Goal: Information Seeking & Learning: Learn about a topic

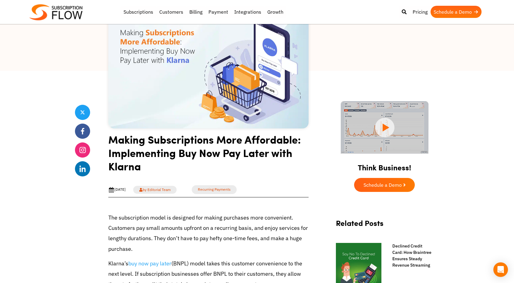
scroll to position [86, 0]
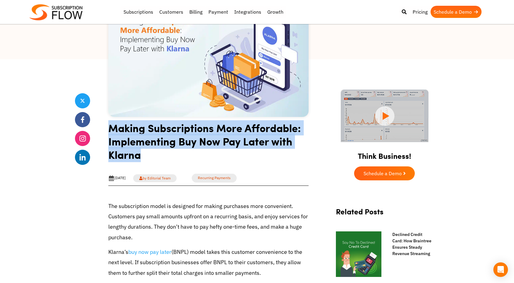
drag, startPoint x: 109, startPoint y: 126, endPoint x: 188, endPoint y: 162, distance: 86.8
click at [188, 162] on h1 "Making Subscriptions More Affordable: Implementing Buy Now Pay Later with Klarna" at bounding box center [208, 143] width 200 height 45
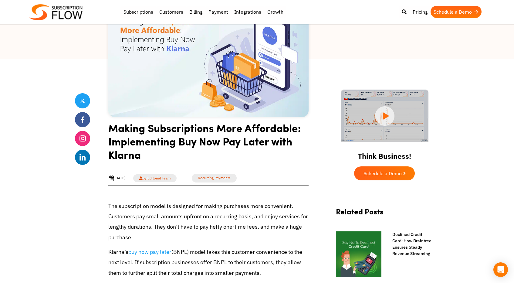
click at [197, 207] on p "The subscription model is designed for making purchases more convenient. Custom…" at bounding box center [208, 222] width 200 height 42
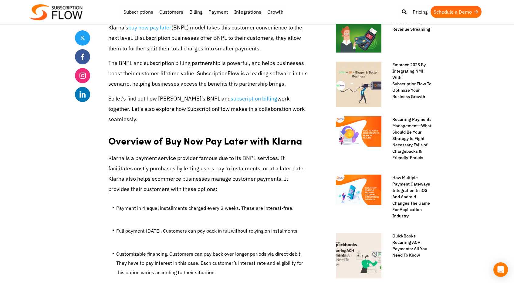
scroll to position [312, 0]
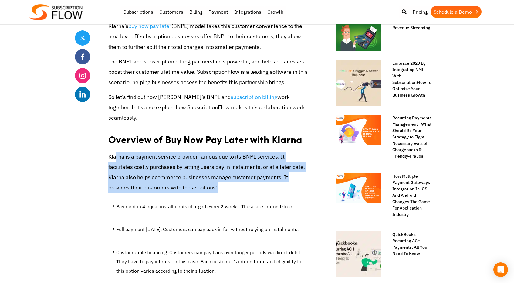
drag, startPoint x: 116, startPoint y: 144, endPoint x: 183, endPoint y: 185, distance: 78.7
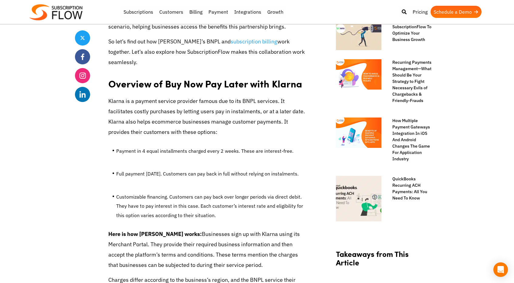
scroll to position [403, 0]
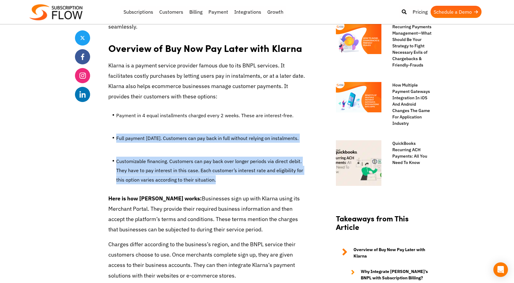
drag, startPoint x: 114, startPoint y: 129, endPoint x: 165, endPoint y: 177, distance: 69.3
click at [167, 157] on li "Customizable financing. Customers can pay back over longer periods via direct d…" at bounding box center [212, 172] width 192 height 31
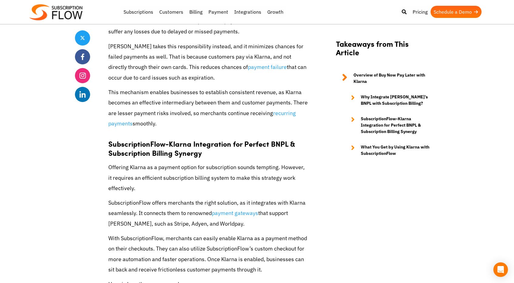
scroll to position [1567, 0]
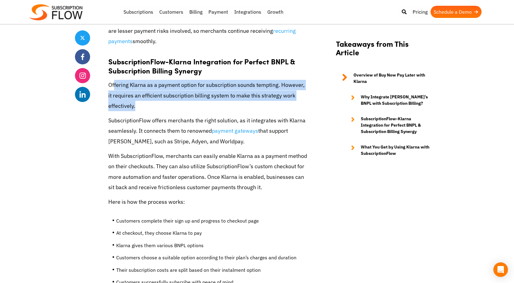
drag, startPoint x: 113, startPoint y: 64, endPoint x: 157, endPoint y: 83, distance: 48.3
click at [157, 83] on p "Offering Klarna as a payment option for subscription sounds tempting. However, …" at bounding box center [208, 95] width 200 height 31
click at [152, 80] on p "Offering Klarna as a payment option for subscription sounds tempting. However, …" at bounding box center [208, 95] width 200 height 31
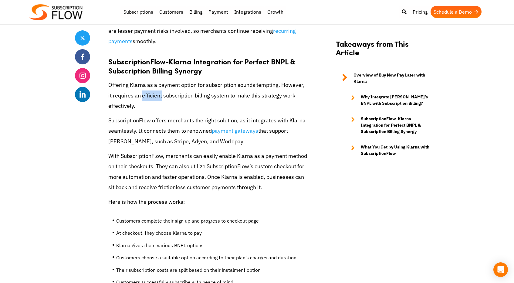
click at [152, 80] on p "Offering Klarna as a payment option for subscription sounds tempting. However, …" at bounding box center [208, 95] width 200 height 31
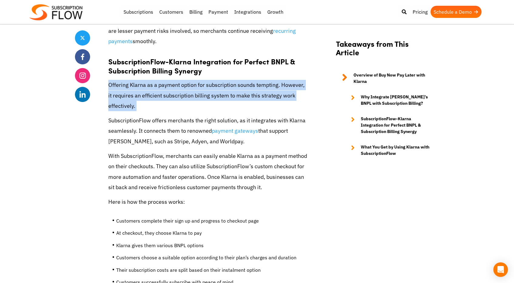
click at [152, 80] on p "Offering Klarna as a payment option for subscription sounds tempting. However, …" at bounding box center [208, 95] width 200 height 31
click at [150, 80] on p "Offering Klarna as a payment option for subscription sounds tempting. However, …" at bounding box center [208, 95] width 200 height 31
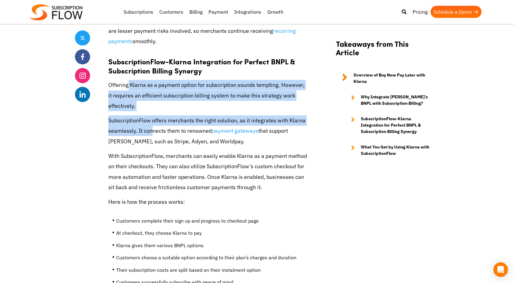
drag, startPoint x: 127, startPoint y: 65, endPoint x: 146, endPoint y: 95, distance: 35.4
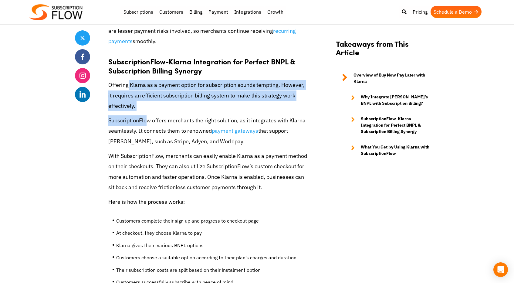
click at [146, 81] on p "Offering Klarna as a payment option for subscription sounds tempting. However, …" at bounding box center [208, 95] width 200 height 31
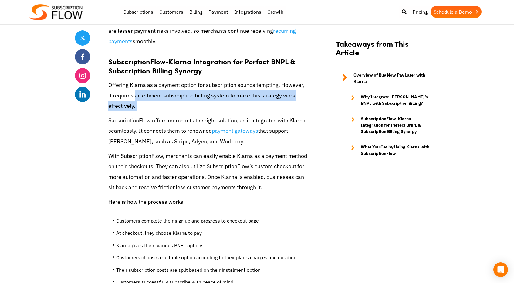
drag, startPoint x: 127, startPoint y: 70, endPoint x: 162, endPoint y: 93, distance: 41.0
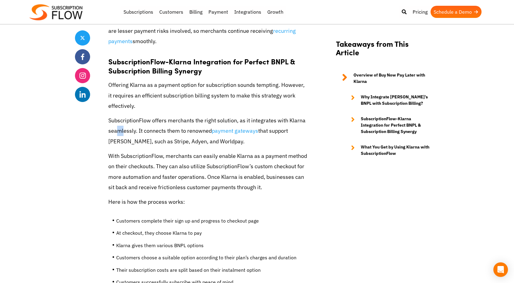
drag, startPoint x: 122, startPoint y: 116, endPoint x: 115, endPoint y: 106, distance: 12.0
click at [116, 115] on p "SubscriptionFlow offers merchants the right solution, as it integrates with Kla…" at bounding box center [208, 130] width 200 height 31
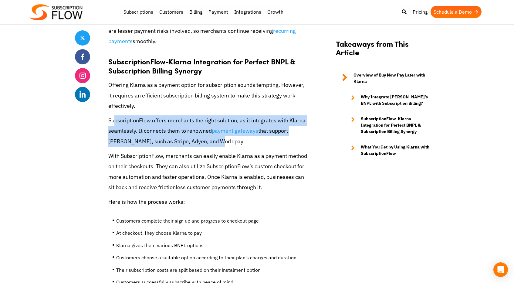
drag, startPoint x: 113, startPoint y: 100, endPoint x: 193, endPoint y: 126, distance: 83.5
click at [193, 126] on p "SubscriptionFlow offers merchants the right solution, as it integrates with Kla…" at bounding box center [208, 130] width 200 height 31
click at [164, 115] on p "SubscriptionFlow offers merchants the right solution, as it integrates with Kla…" at bounding box center [208, 130] width 200 height 31
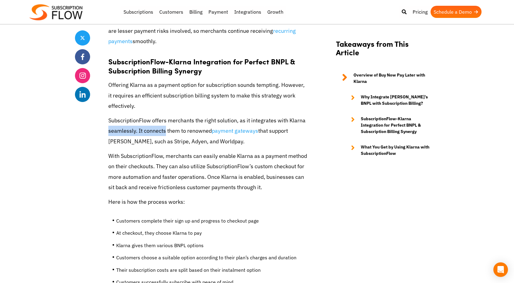
drag, startPoint x: 108, startPoint y: 116, endPoint x: 164, endPoint y: 115, distance: 56.1
click at [176, 115] on p "SubscriptionFlow offers merchants the right solution, as it integrates with Kla…" at bounding box center [208, 130] width 200 height 31
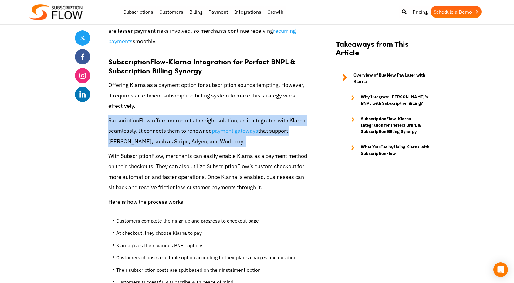
click at [176, 115] on p "SubscriptionFlow offers merchants the right solution, as it integrates with Kla…" at bounding box center [208, 130] width 200 height 31
click at [166, 115] on p "SubscriptionFlow offers merchants the right solution, as it integrates with Kla…" at bounding box center [208, 130] width 200 height 31
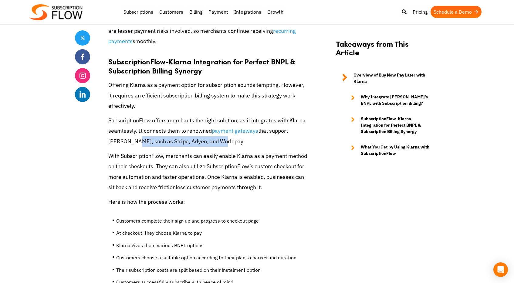
drag, startPoint x: 111, startPoint y: 123, endPoint x: 197, endPoint y: 125, distance: 85.9
click at [197, 125] on p "SubscriptionFlow offers merchants the right solution, as it integrates with Kla…" at bounding box center [208, 130] width 200 height 31
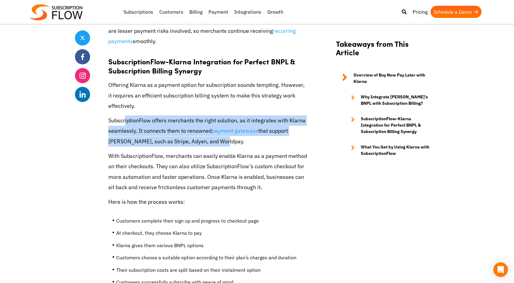
drag, startPoint x: 199, startPoint y: 125, endPoint x: 125, endPoint y: 99, distance: 78.0
click at [125, 115] on p "SubscriptionFlow offers merchants the right solution, as it integrates with Kla…" at bounding box center [208, 130] width 200 height 31
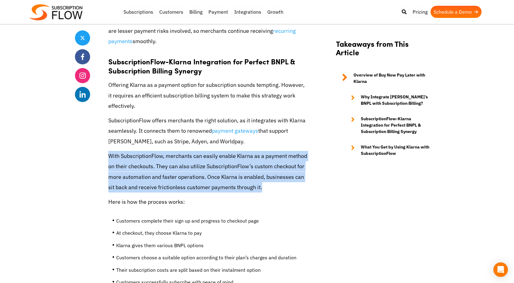
drag, startPoint x: 106, startPoint y: 136, endPoint x: 291, endPoint y: 171, distance: 188.1
click at [291, 171] on p "With SubscriptionFlow, merchants can easily enable Klarna as a payment method o…" at bounding box center [208, 172] width 200 height 42
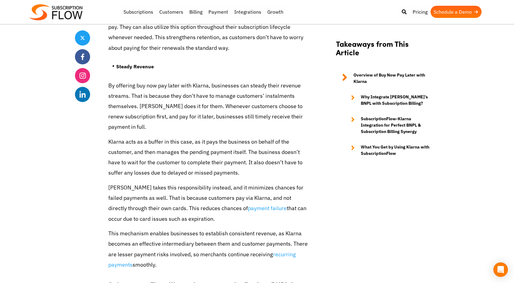
scroll to position [1295, 0]
